Goal: Task Accomplishment & Management: Manage account settings

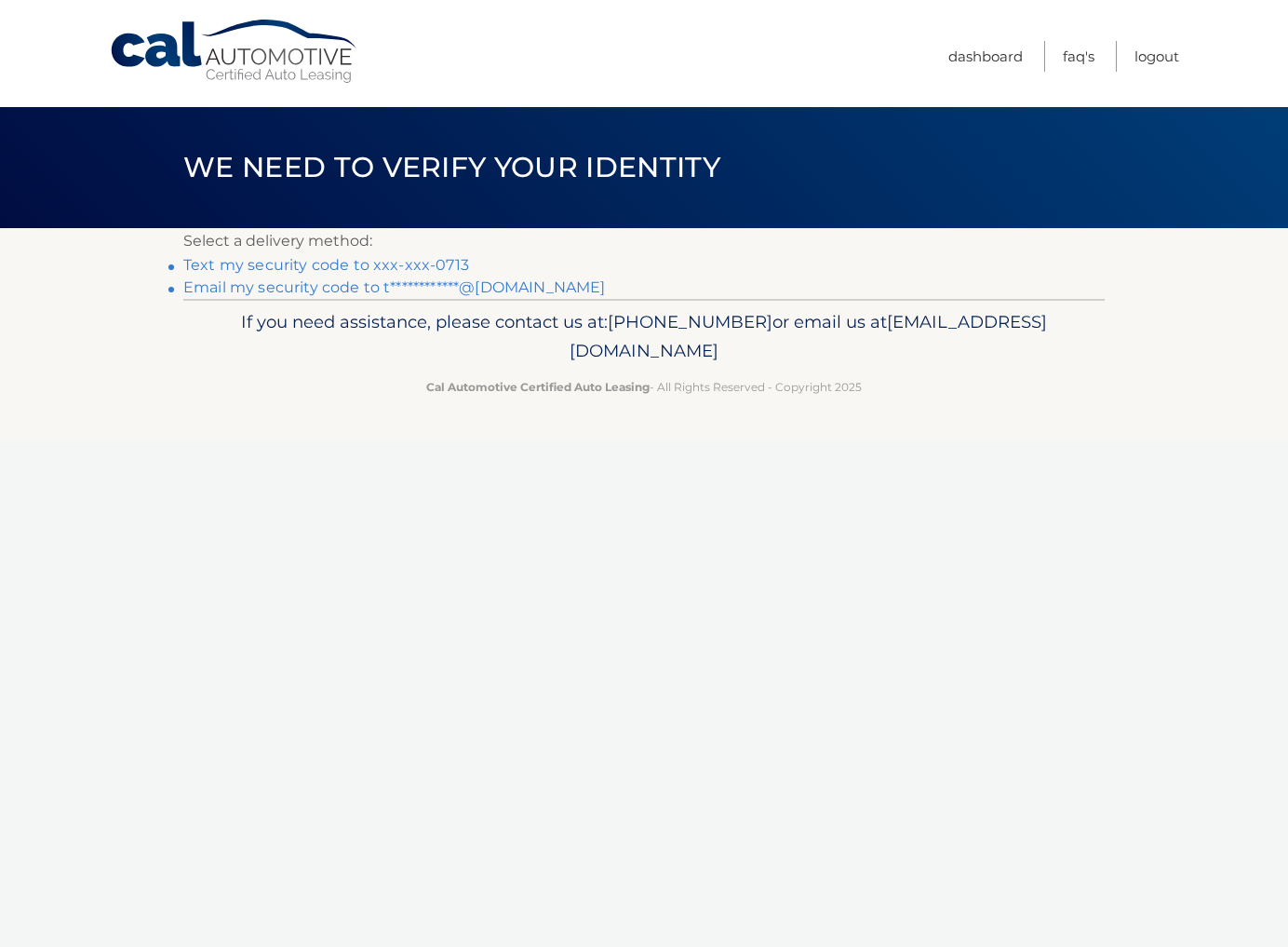
click at [265, 259] on link "Text my security code to xxx-xxx-0713" at bounding box center [325, 265] width 285 height 18
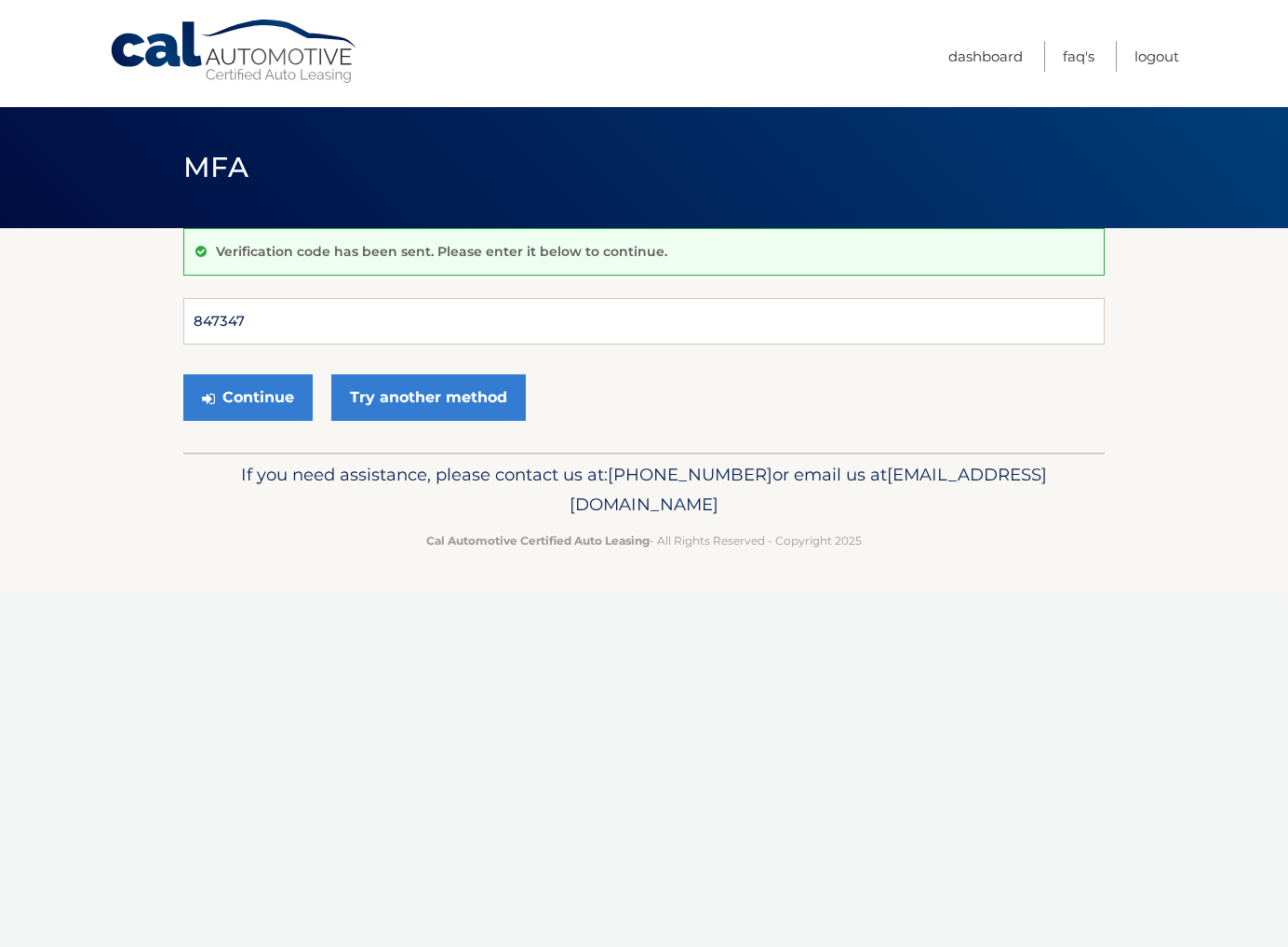
type input "847347"
click at [248, 397] on button "Continue" at bounding box center [248, 397] width 129 height 46
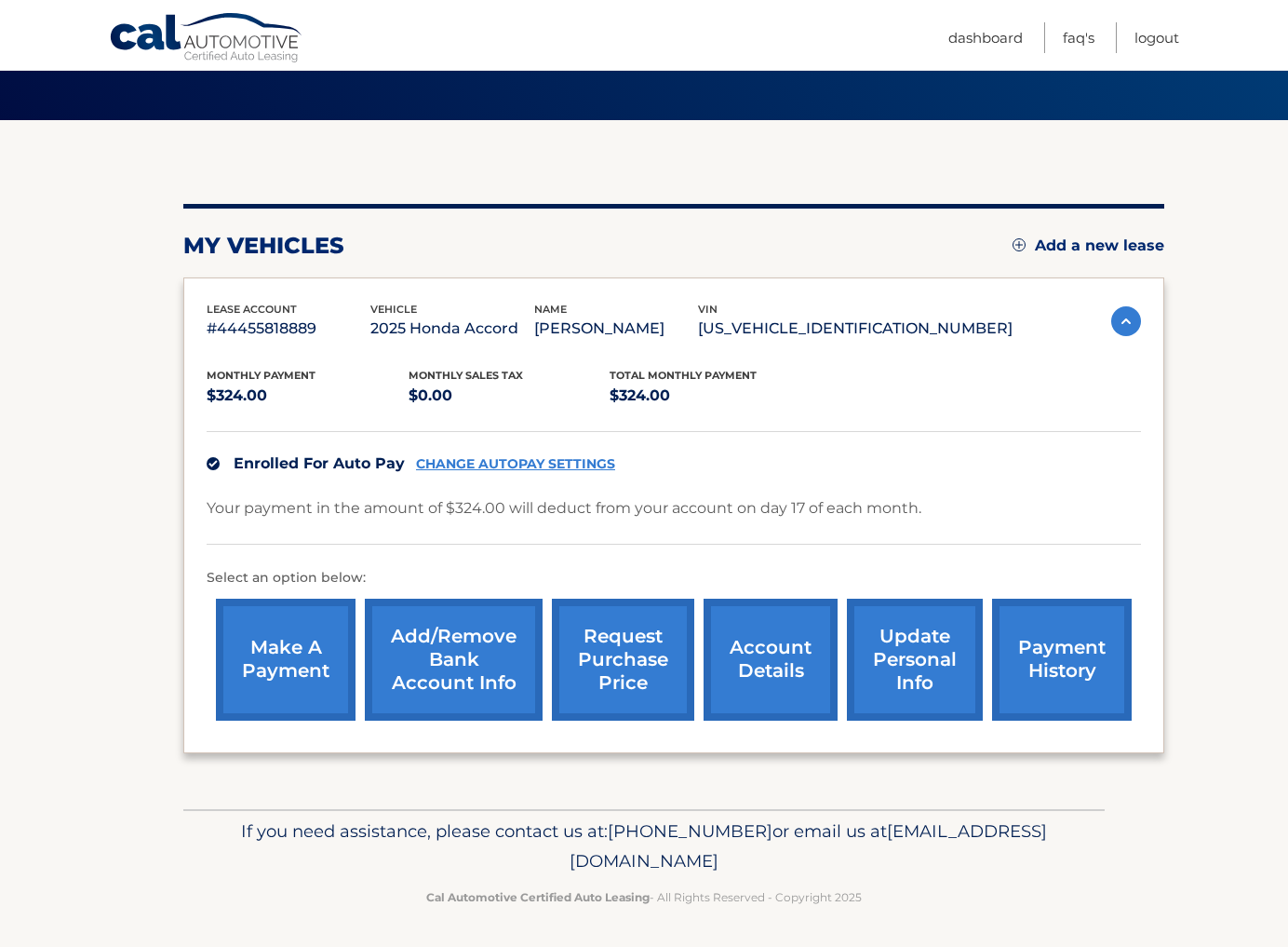
scroll to position [107, 0]
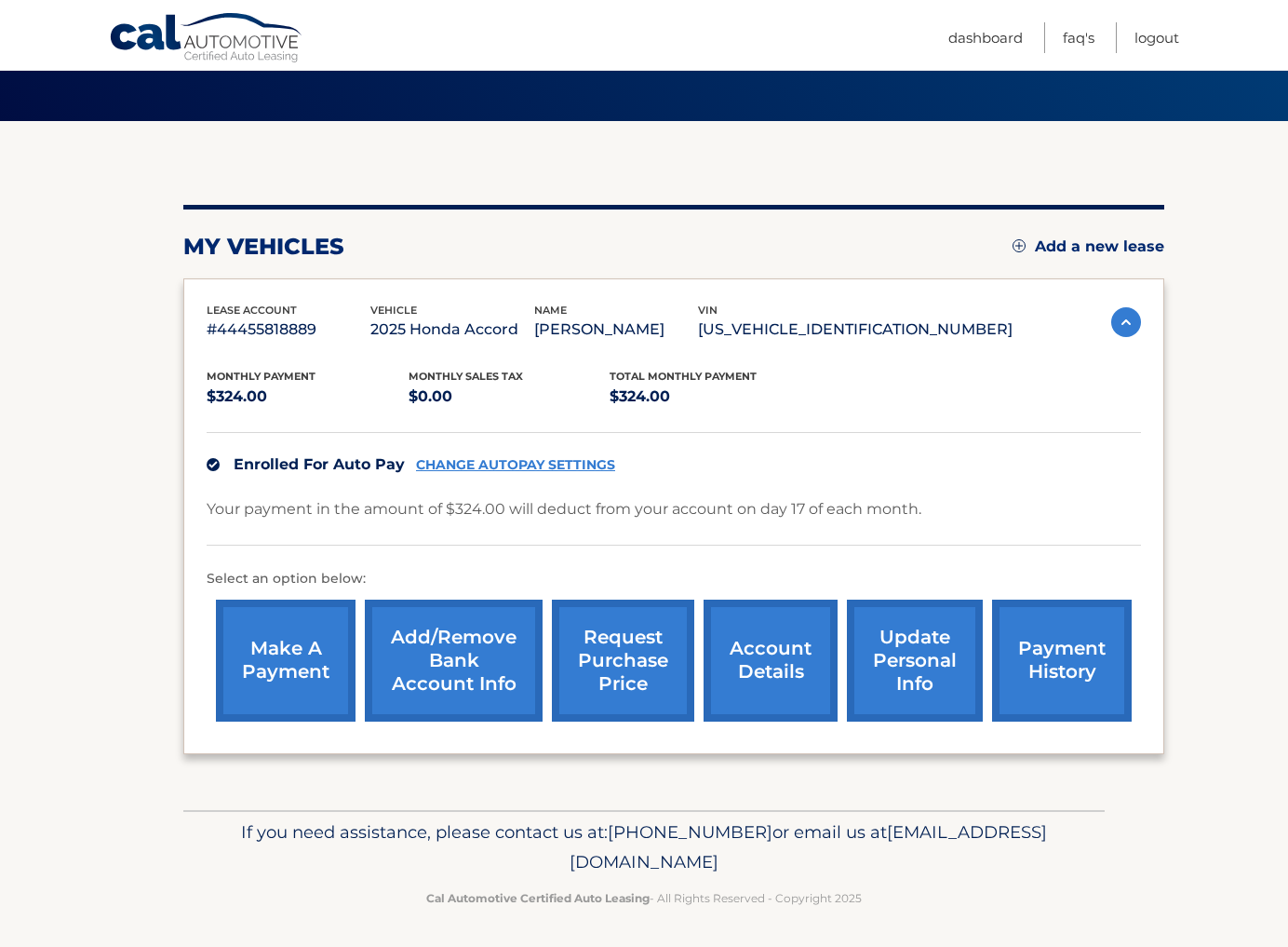
click at [455, 651] on link "Add/Remove bank account info" at bounding box center [453, 660] width 177 height 122
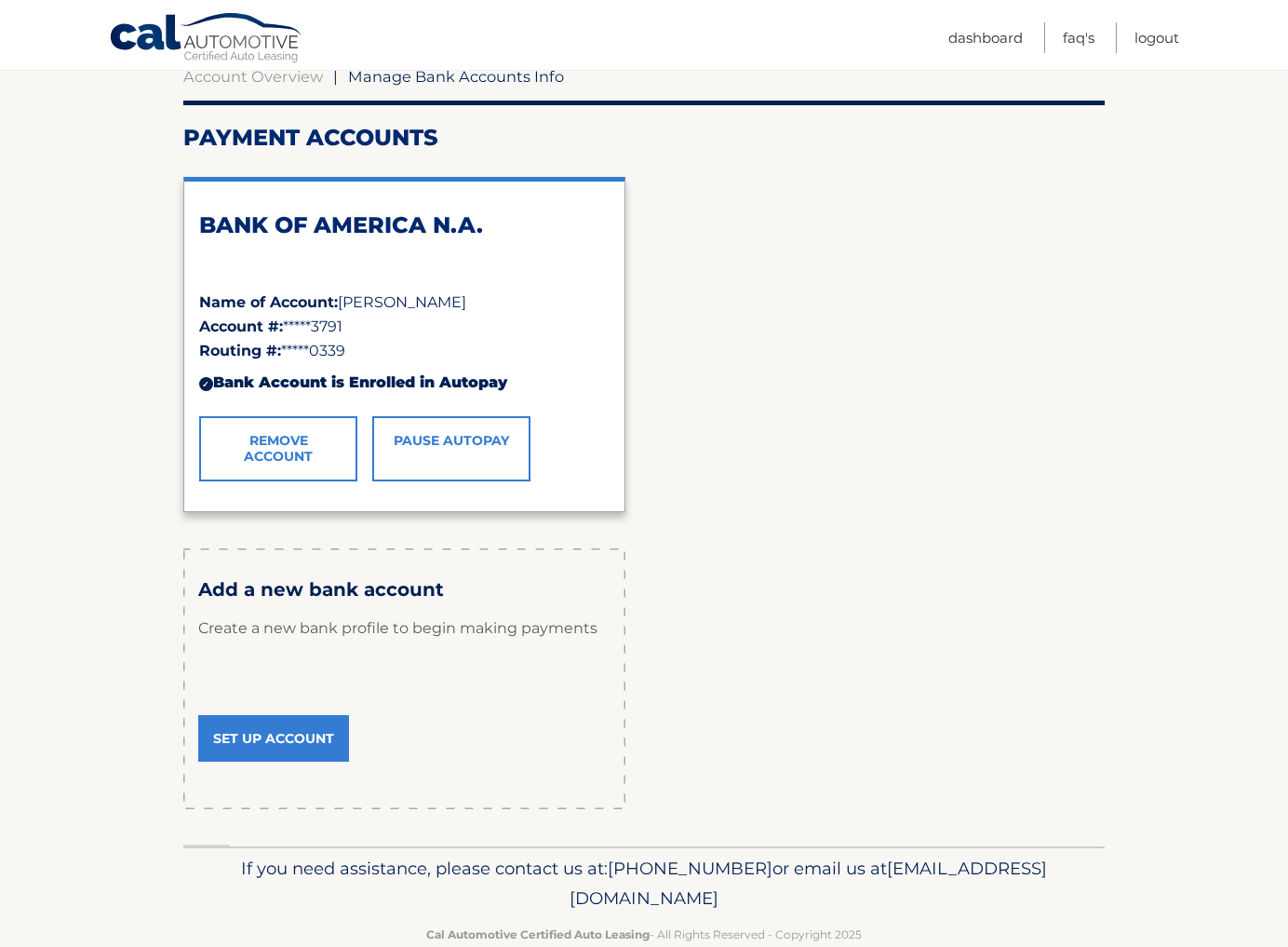
scroll to position [196, 0]
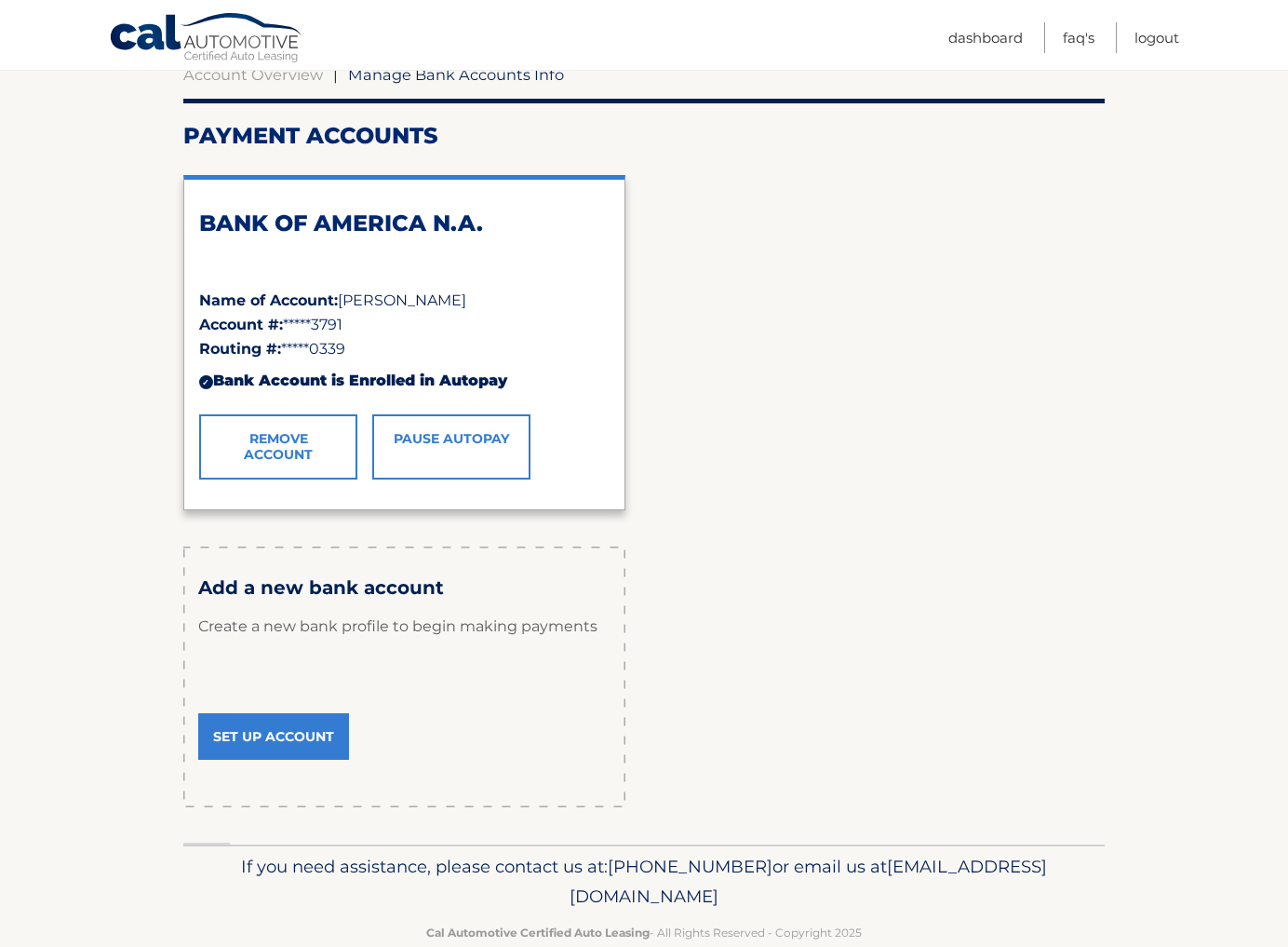
click at [263, 725] on link "Set Up Account" at bounding box center [273, 736] width 151 height 46
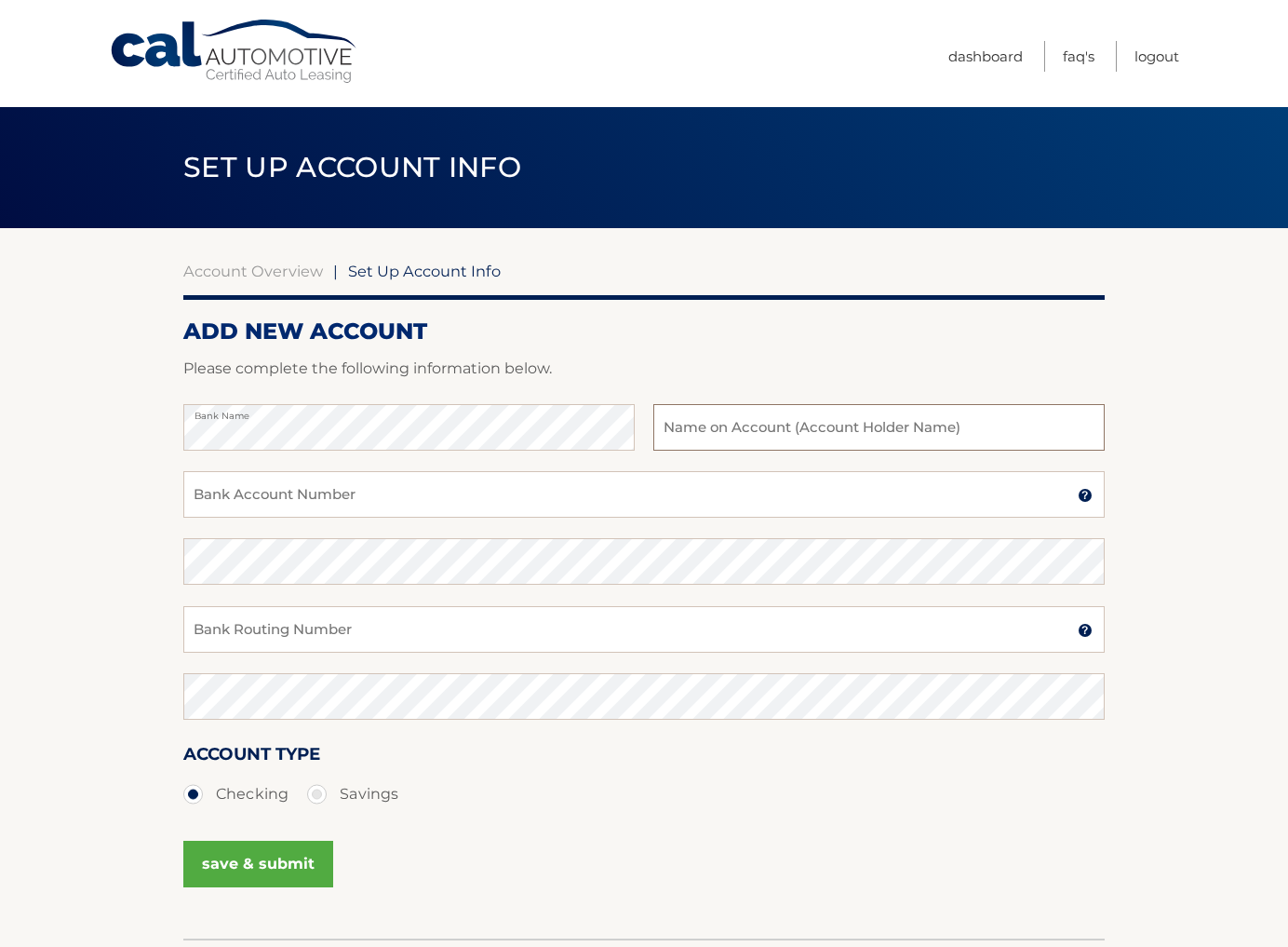
click at [705, 432] on input "text" at bounding box center [879, 427] width 451 height 46
type input "Anthony"
type input "Anthony M Nasta"
click at [468, 495] on input "Bank Account Number" at bounding box center [643, 493] width 921 height 46
type input "381074853096"
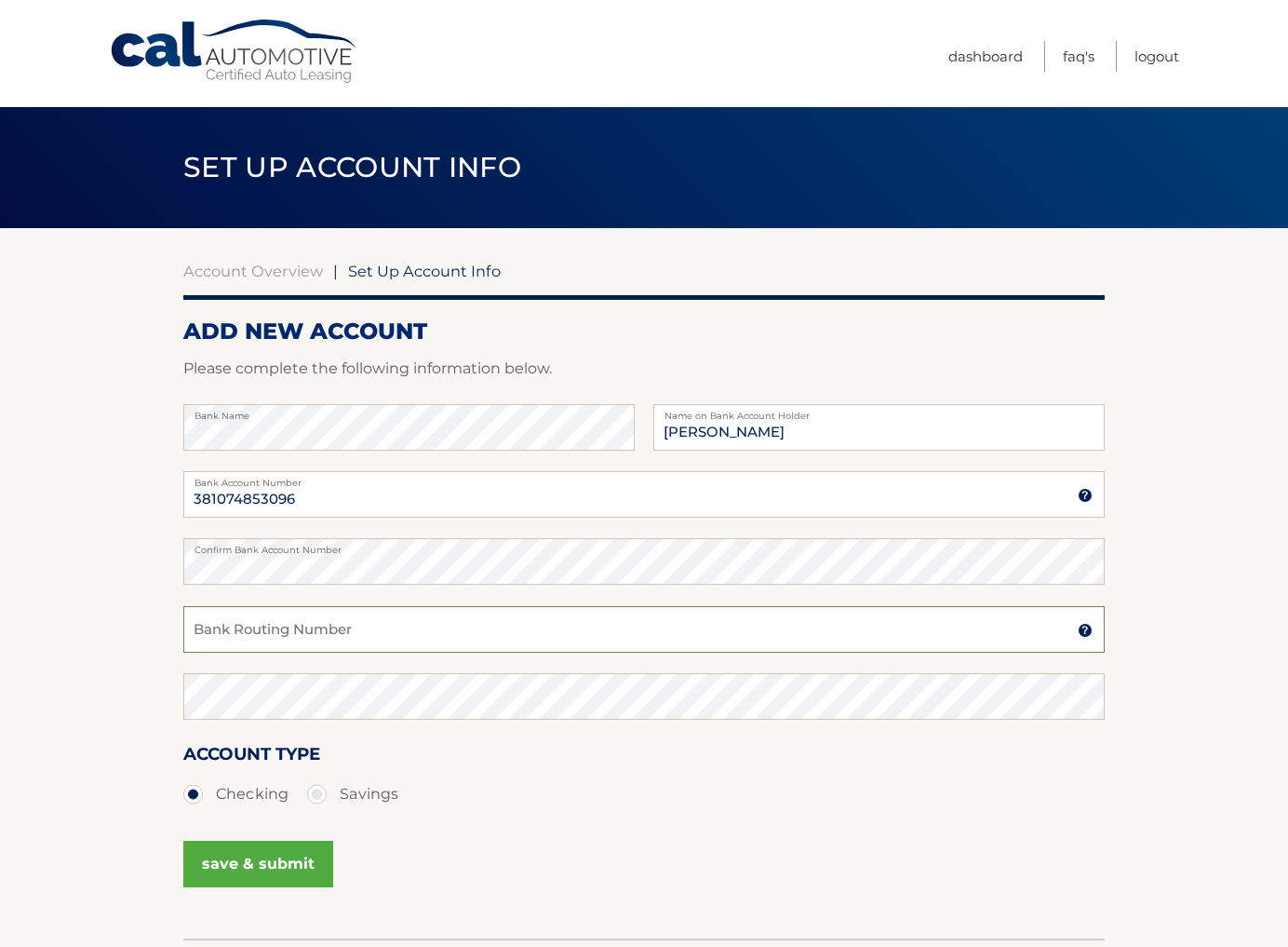
click at [303, 627] on input "Bank Routing Number" at bounding box center [643, 629] width 921 height 46
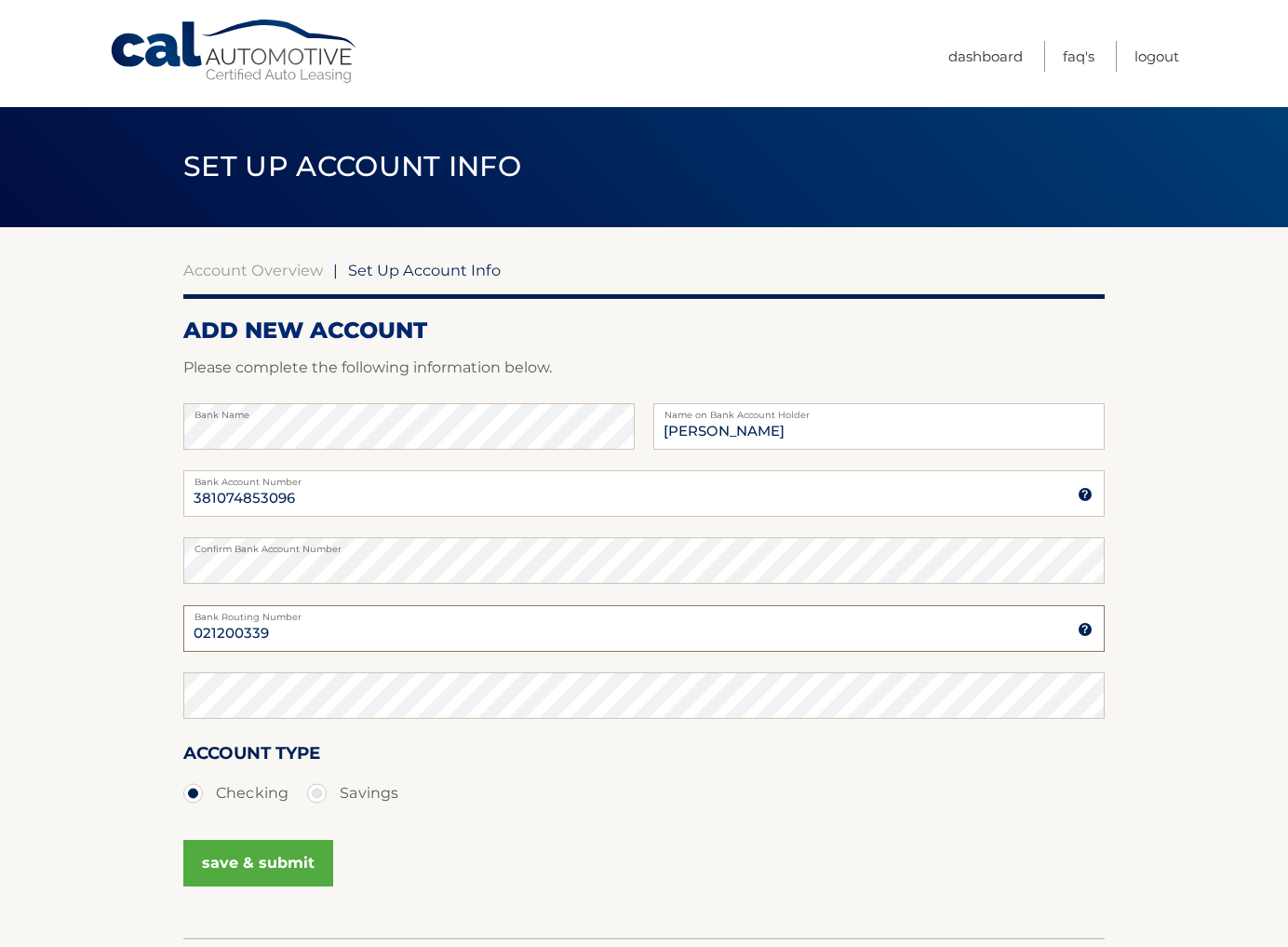
scroll to position [1, 0]
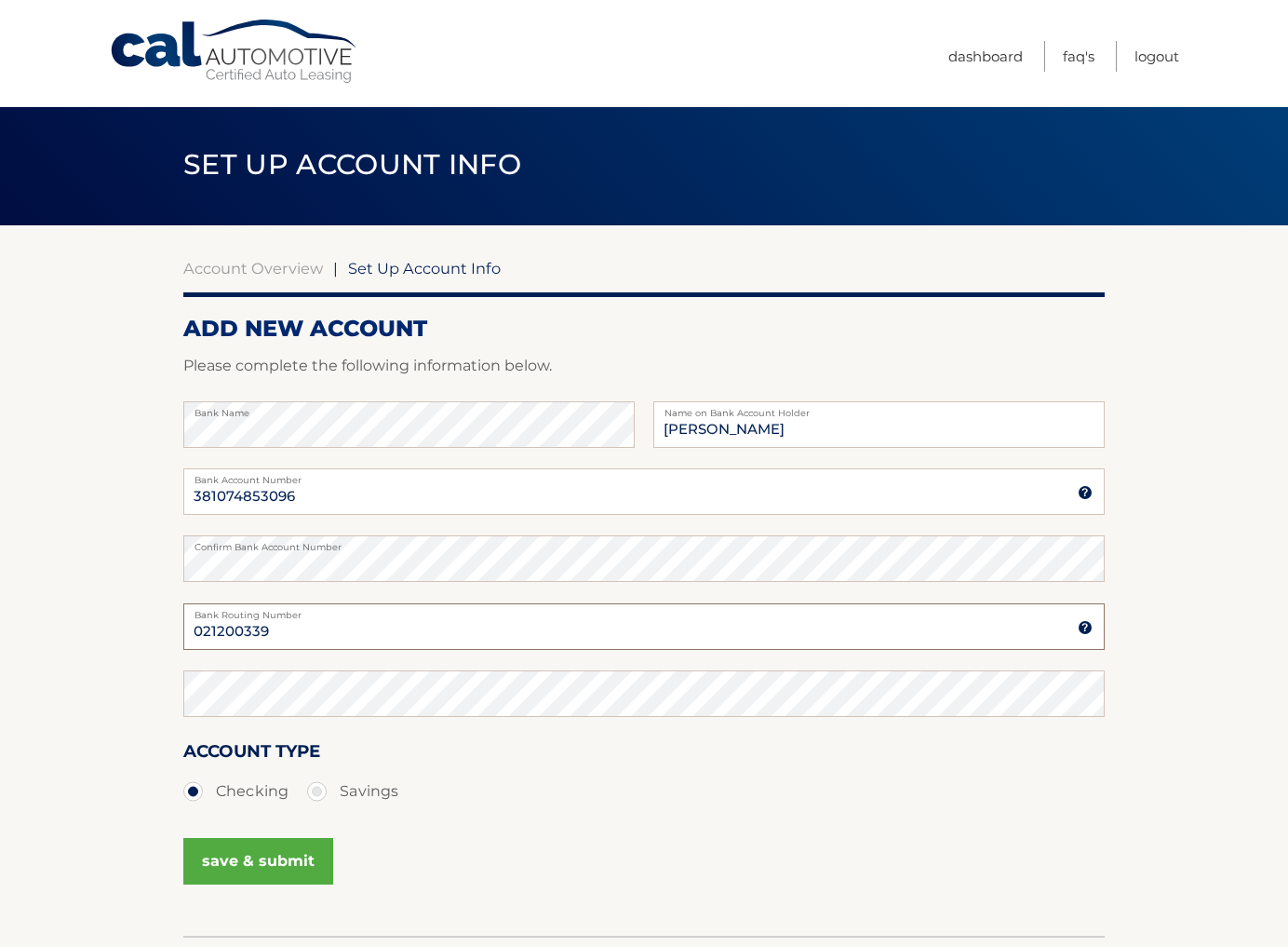
type input "021200339"
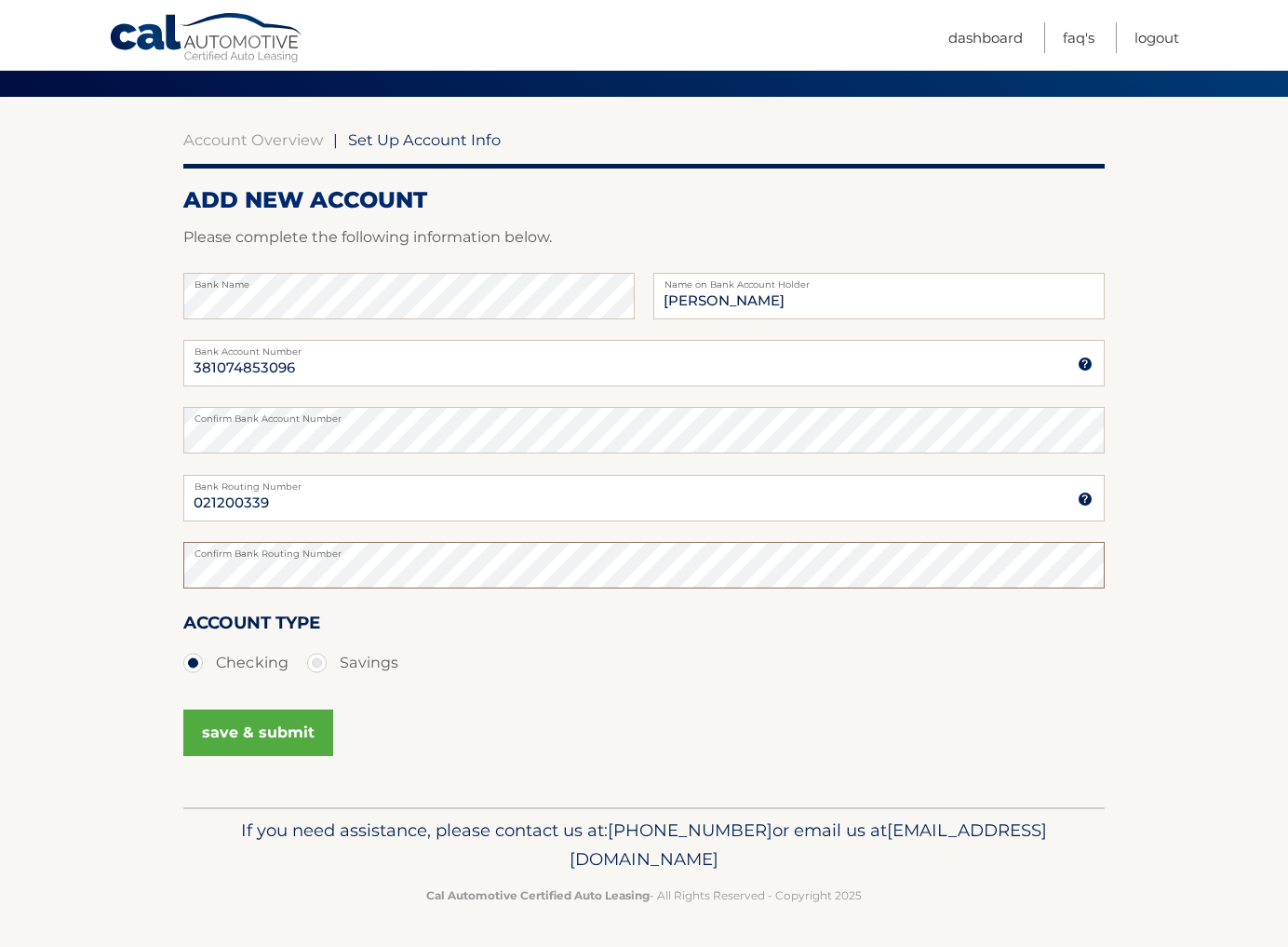
scroll to position [130, 0]
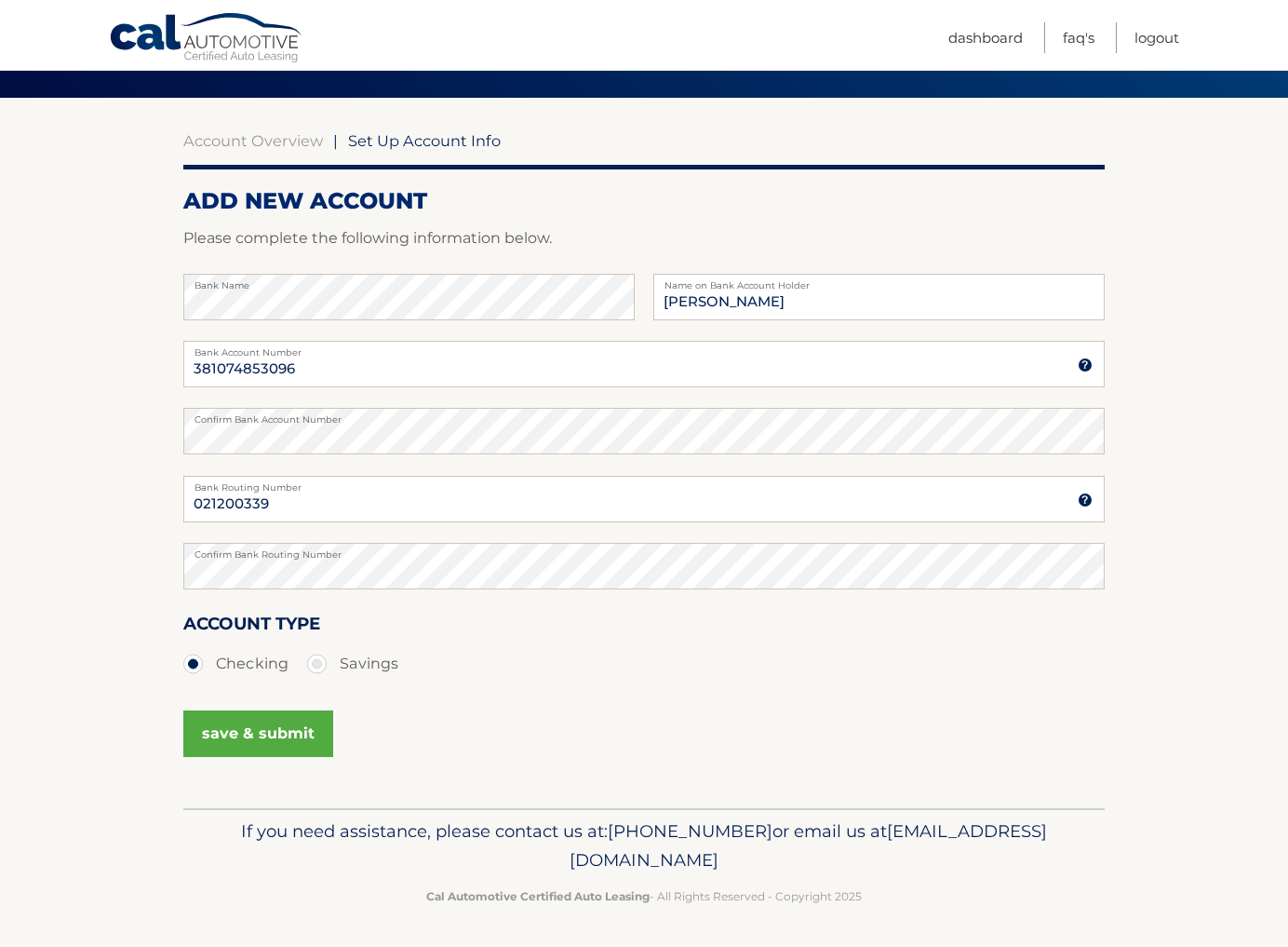
click at [251, 723] on button "save & submit" at bounding box center [258, 733] width 150 height 46
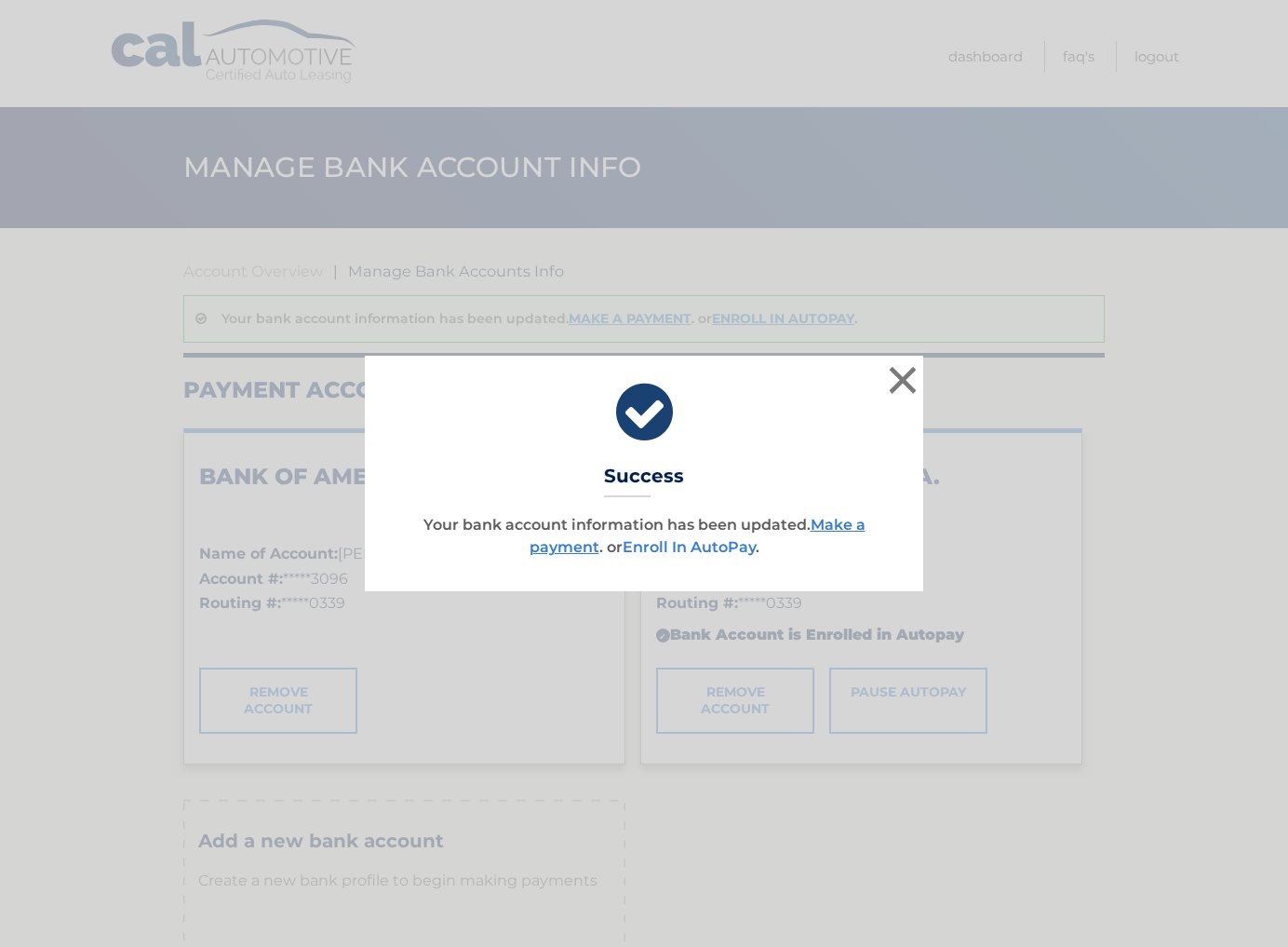
click at [672, 538] on link "Enroll In AutoPay" at bounding box center [689, 547] width 133 height 18
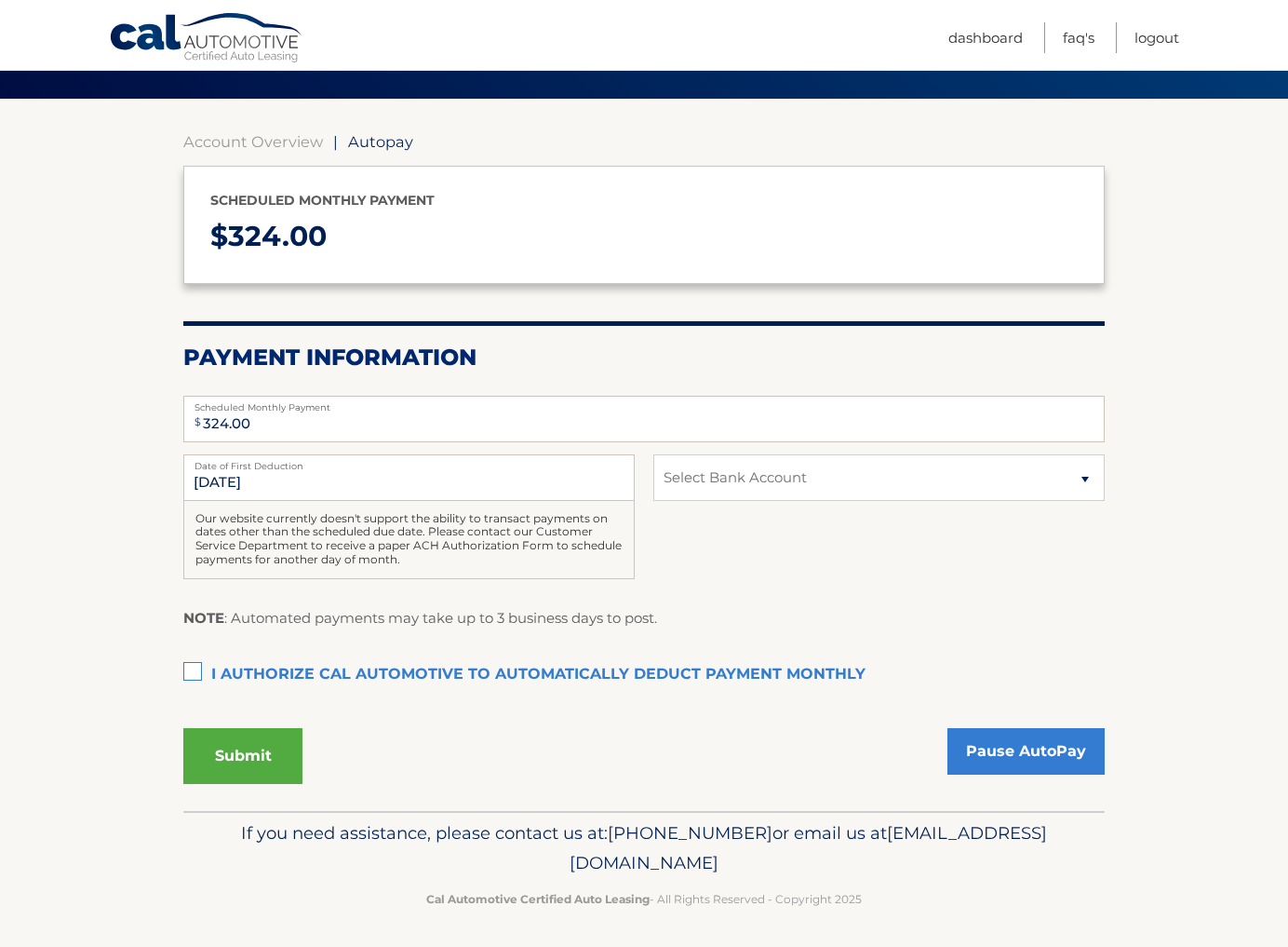
scroll to position [128, 0]
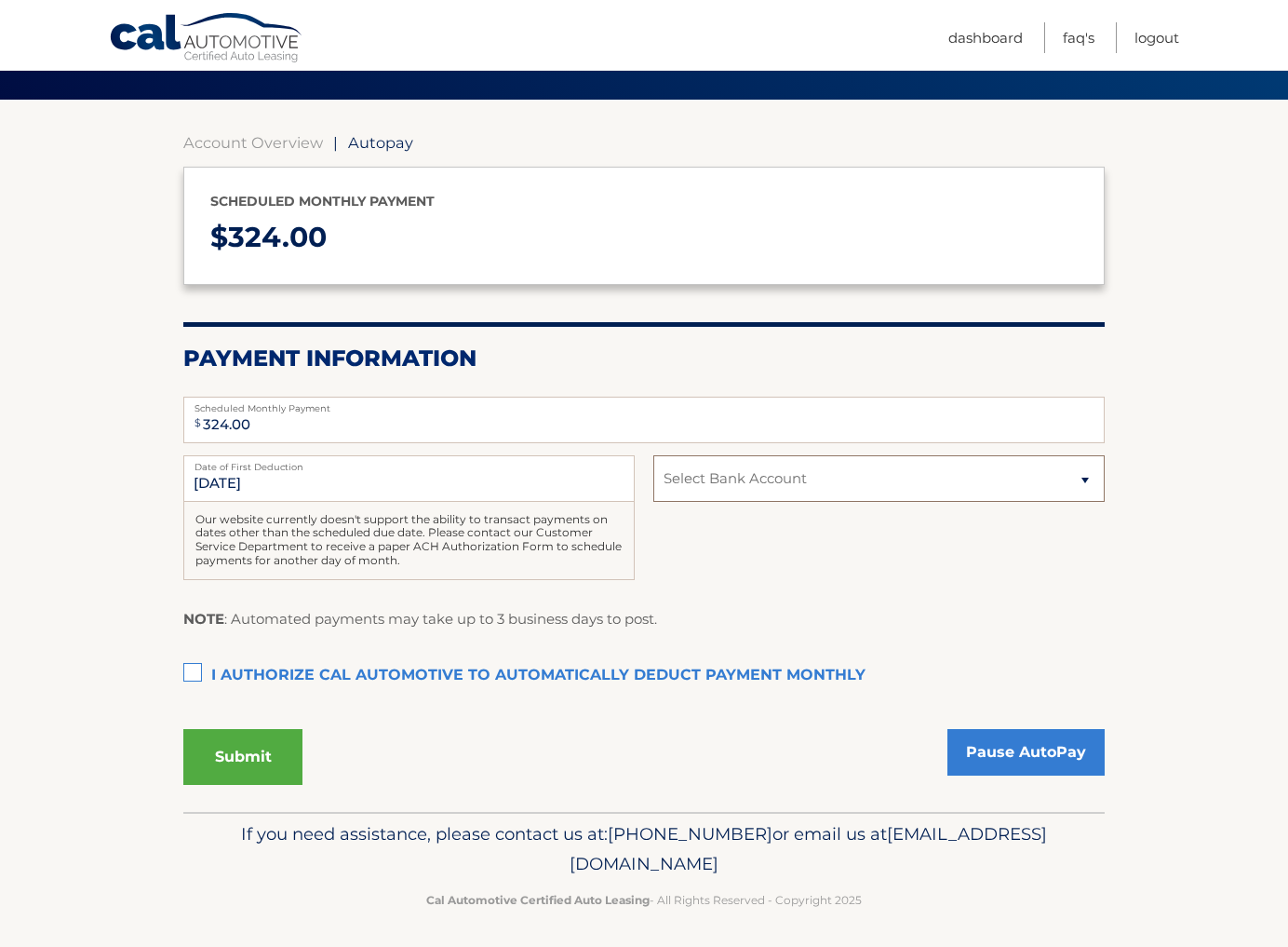
select select "YTJhZTlmN2QtNTA4Zi00OGQ1LWE0NGEtZTg5YTY4ZjJhNDdj"
click at [193, 668] on label "I authorize cal automotive to automatically deduct payment monthly This checkbo…" at bounding box center [643, 676] width 921 height 37
click at [0, 0] on input "I authorize cal automotive to automatically deduct payment monthly This checkbo…" at bounding box center [0, 0] width 0 height 0
click at [226, 741] on button "Submit" at bounding box center [243, 756] width 120 height 56
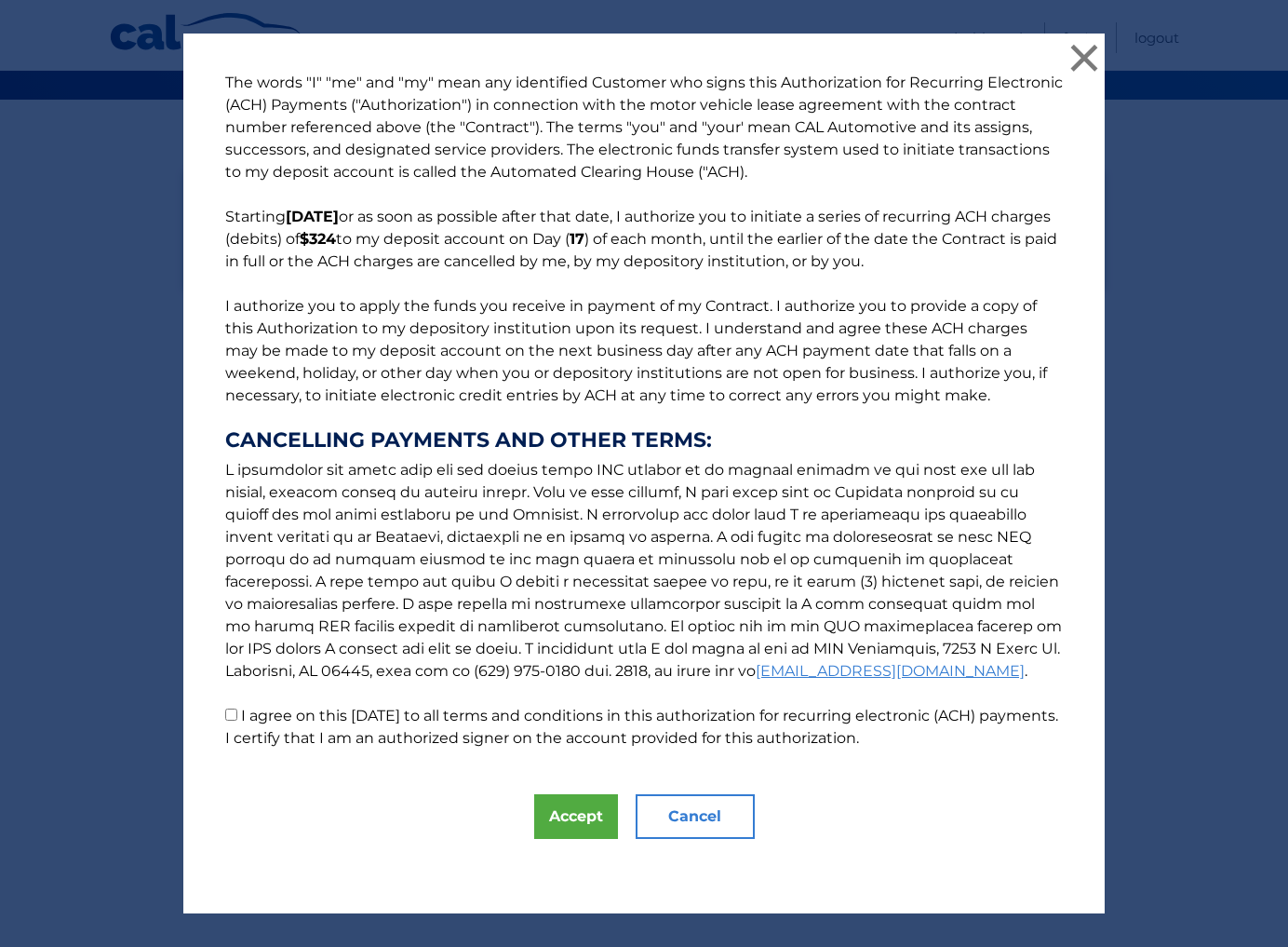
click at [230, 718] on input "I agree on this 08/28/2025 to all terms and conditions in this authorization fo…" at bounding box center [230, 715] width 12 height 12
checkbox input "true"
click at [572, 813] on button "Accept" at bounding box center [576, 816] width 83 height 45
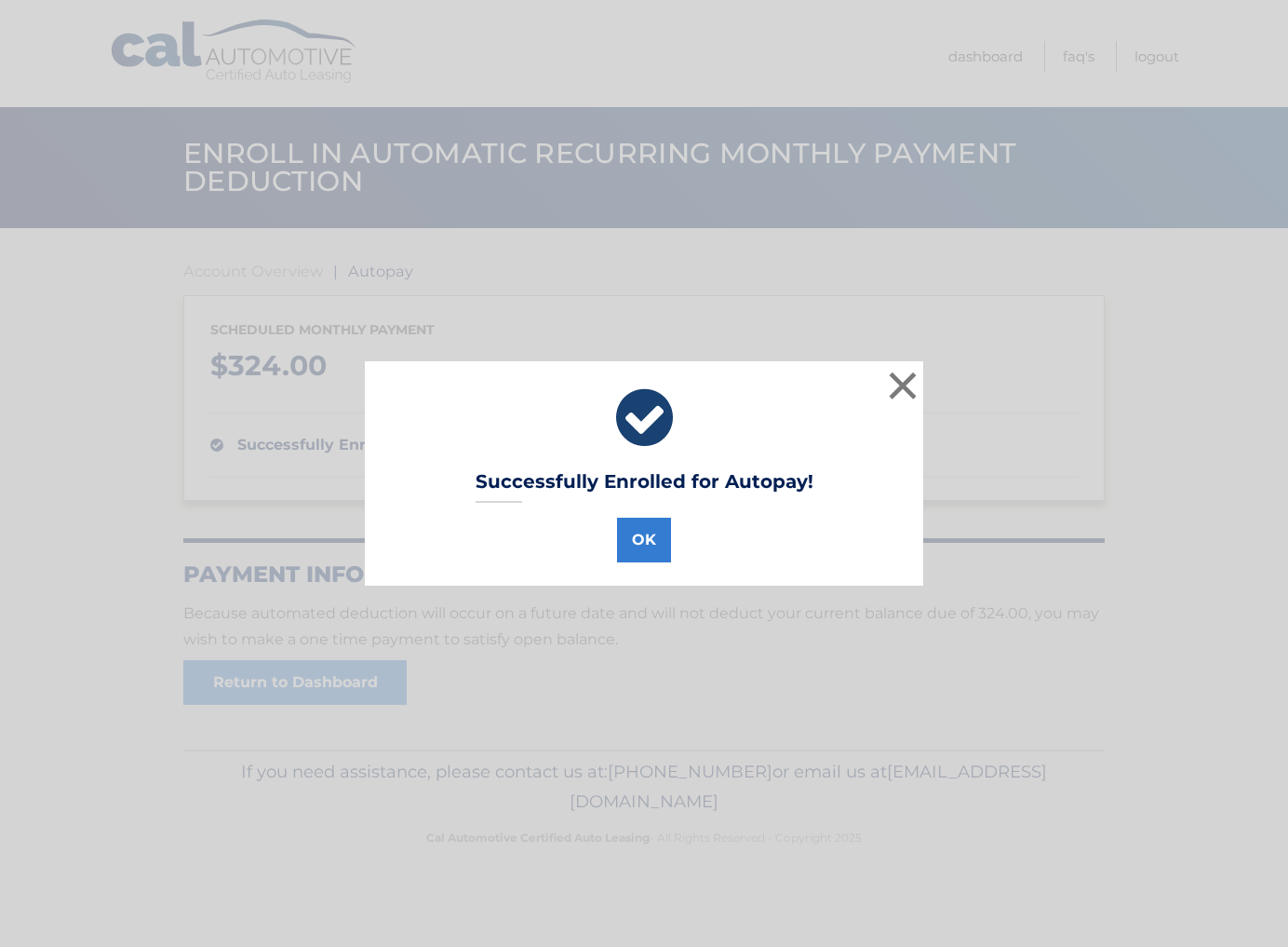
click at [644, 535] on button "OK" at bounding box center [643, 539] width 54 height 45
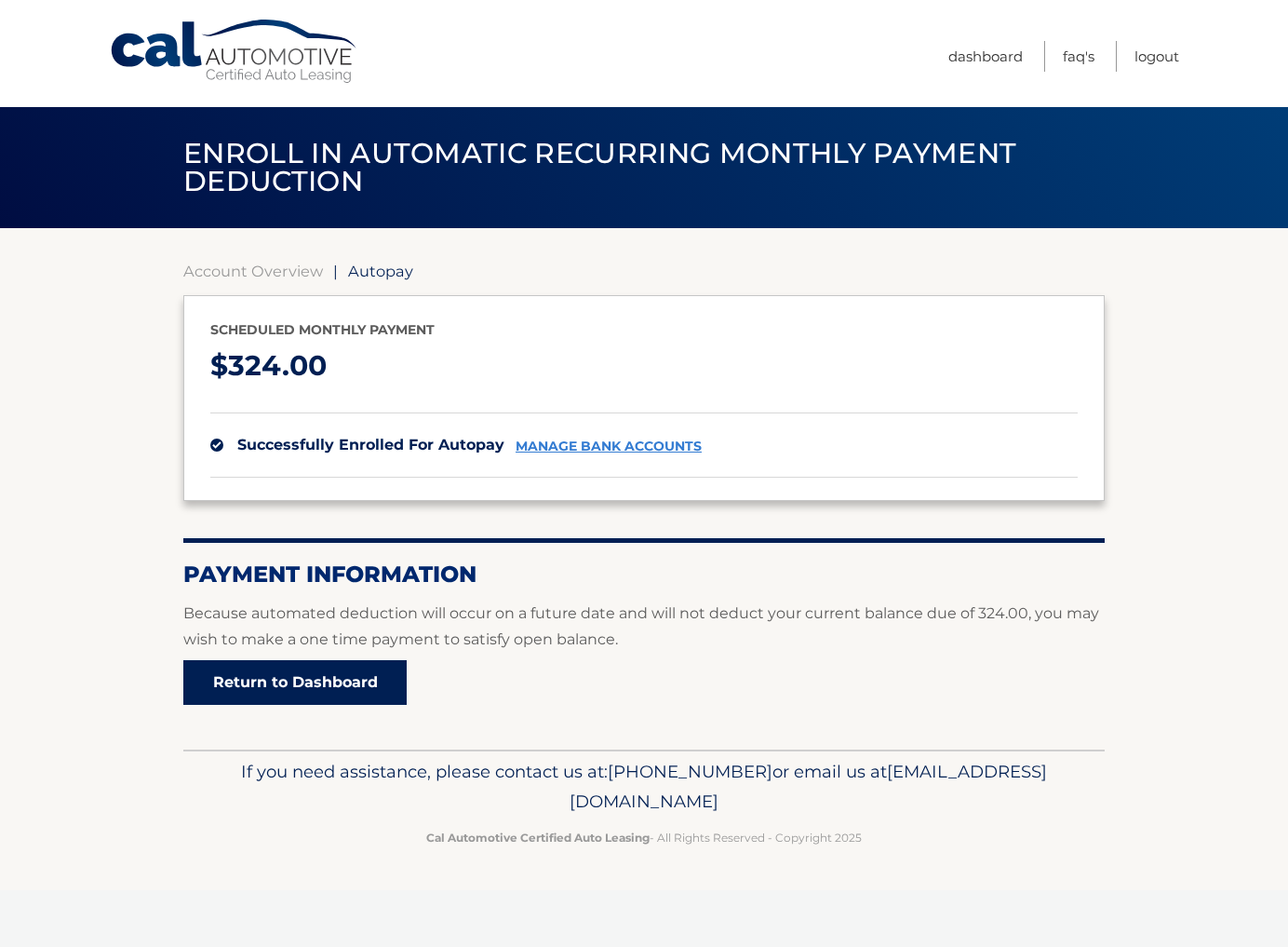
click at [283, 675] on link "Return to Dashboard" at bounding box center [294, 682] width 223 height 45
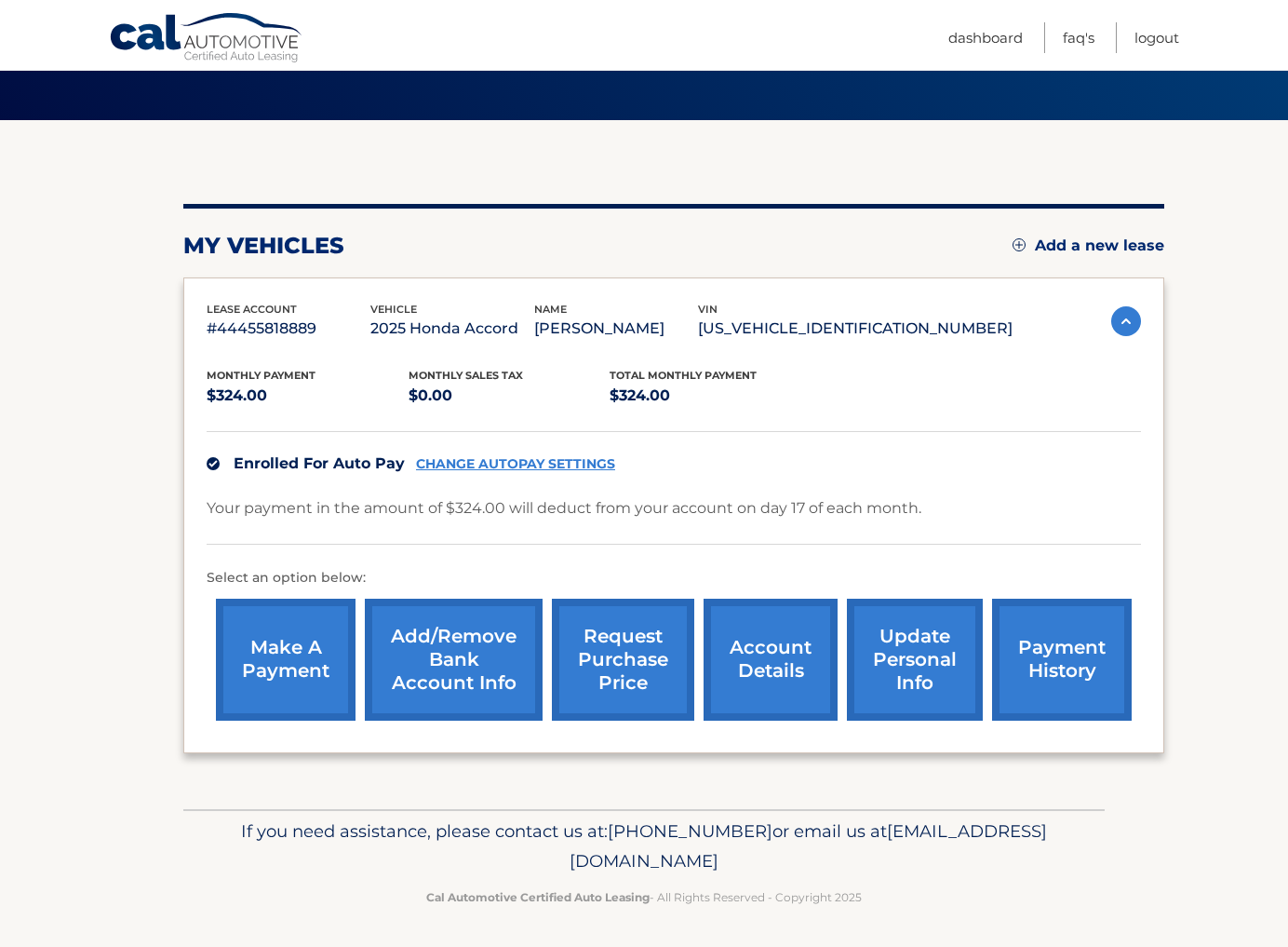
scroll to position [107, 0]
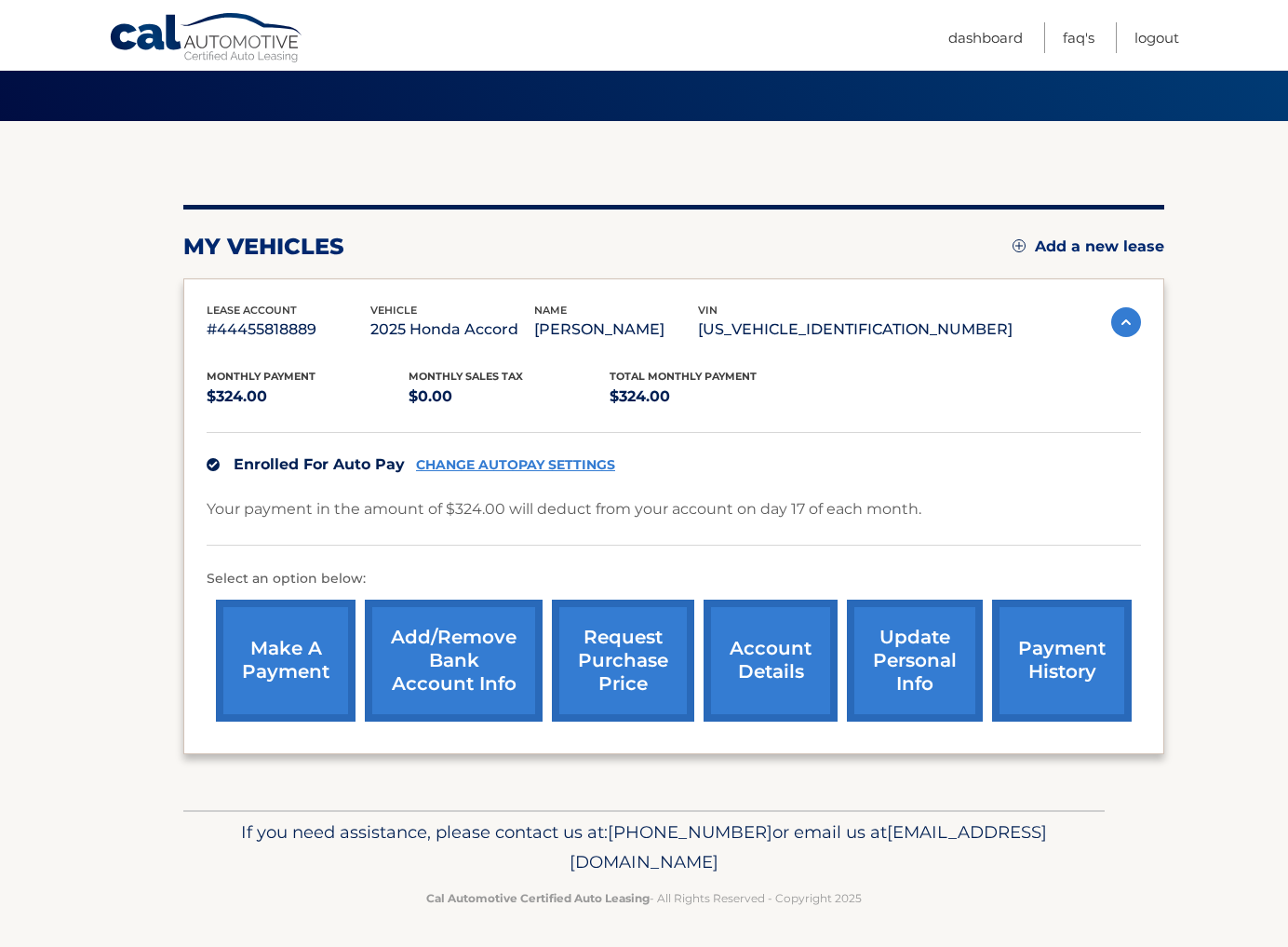
click at [447, 640] on link "Add/Remove bank account info" at bounding box center [453, 660] width 177 height 122
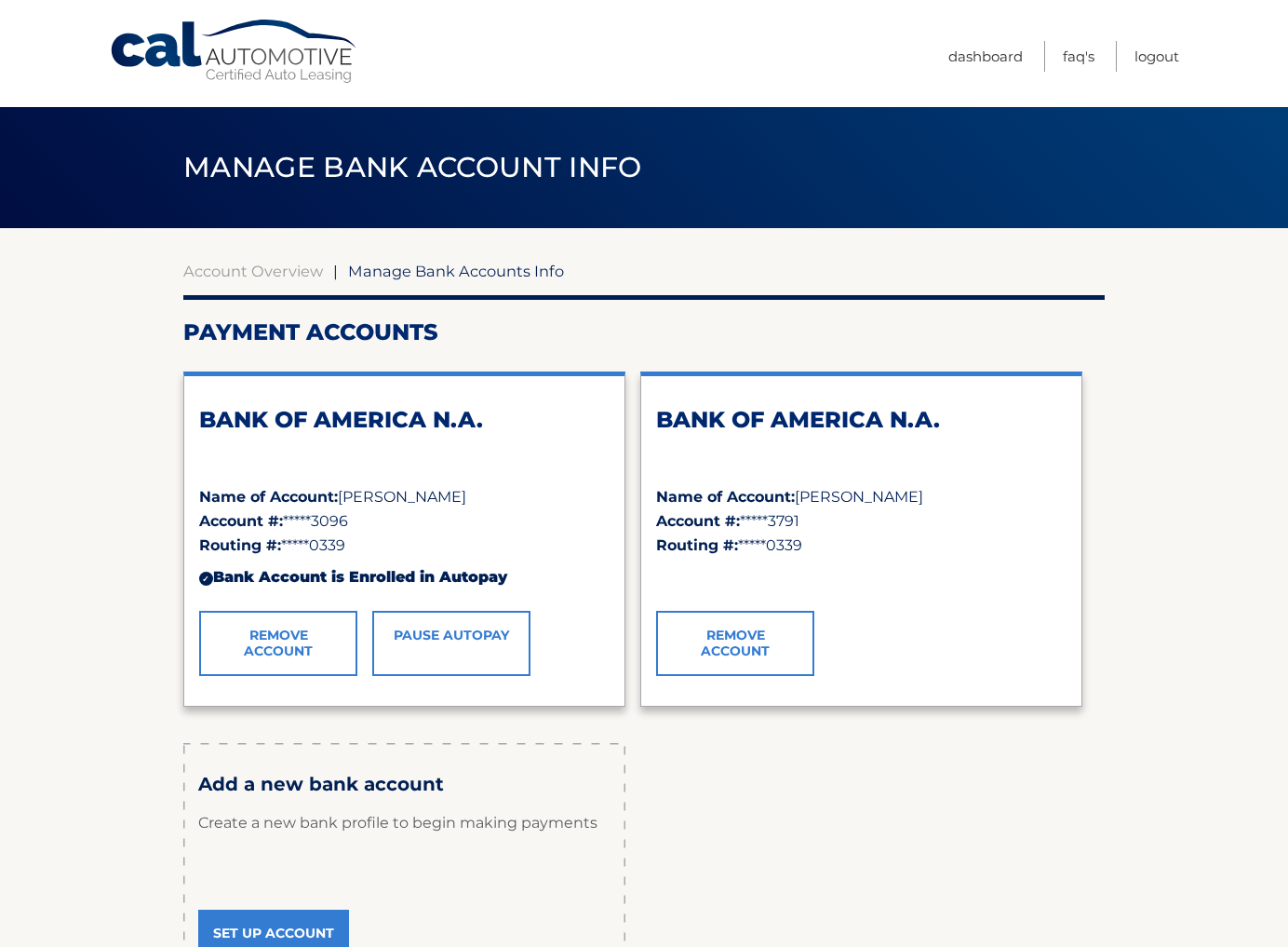
click at [734, 636] on link "Remove Account" at bounding box center [735, 643] width 158 height 65
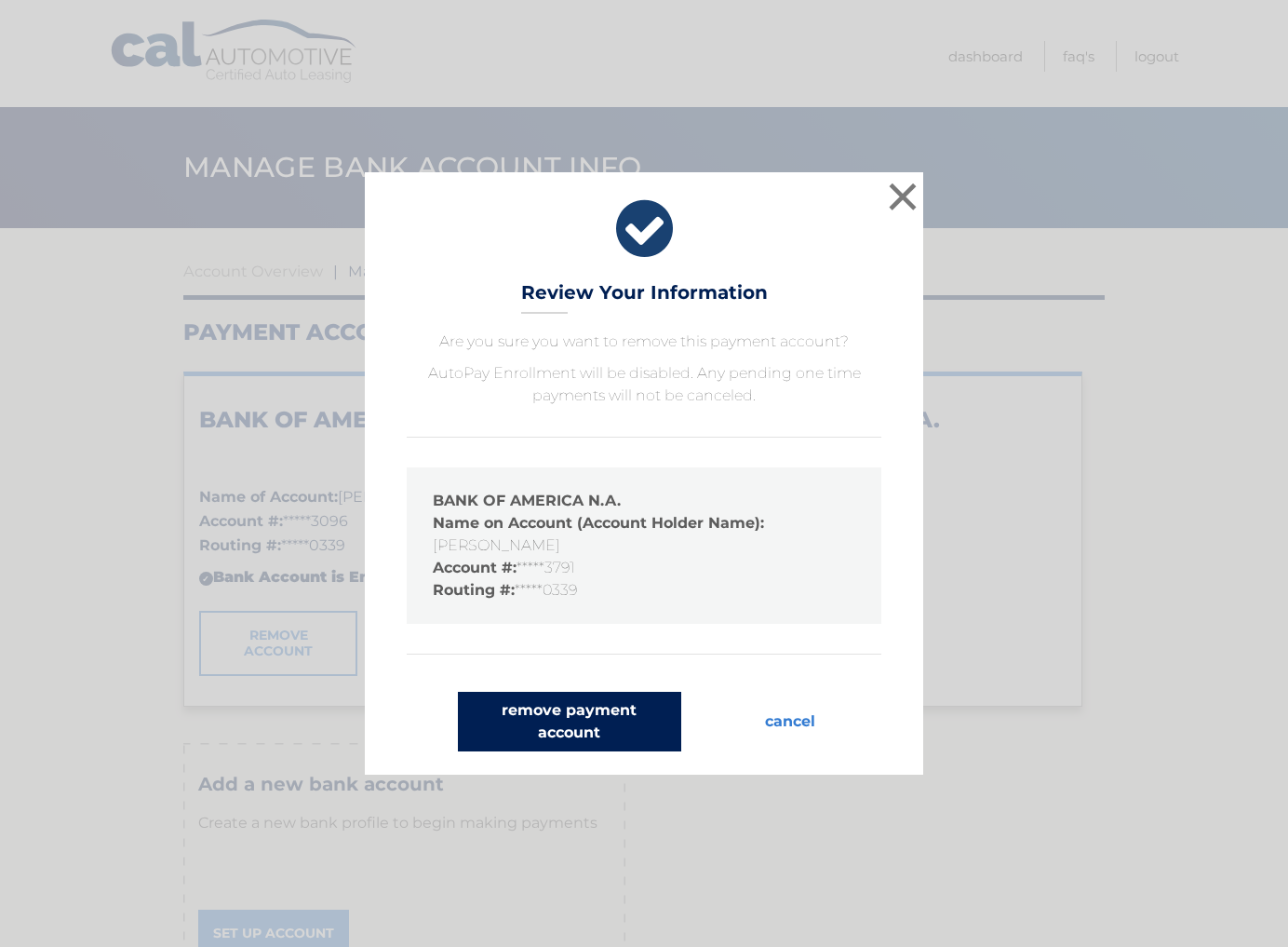
click at [577, 716] on button "remove payment account" at bounding box center [569, 721] width 223 height 60
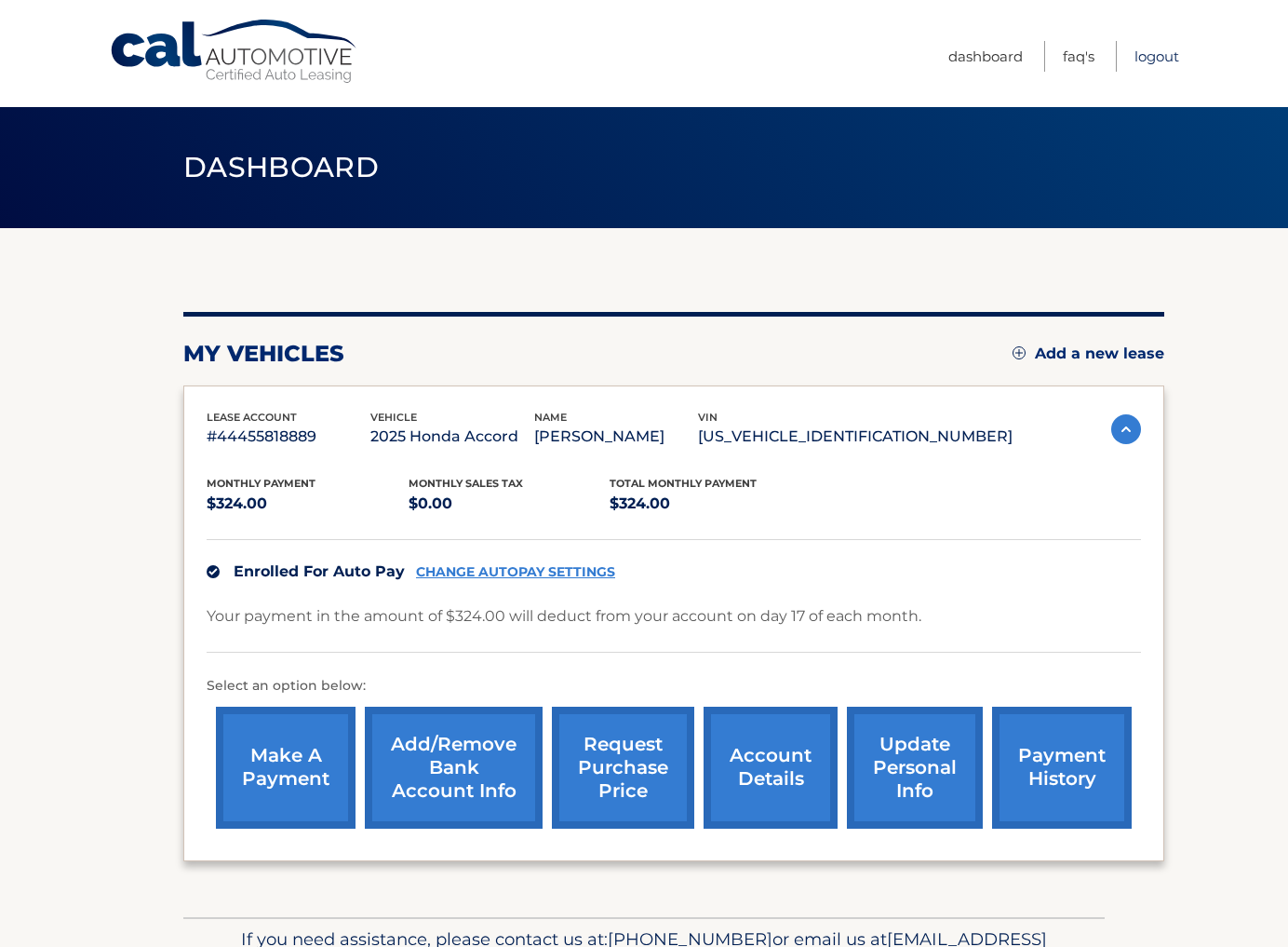
click at [1149, 53] on link "Logout" at bounding box center [1156, 56] width 45 height 30
